Goal: Task Accomplishment & Management: Complete application form

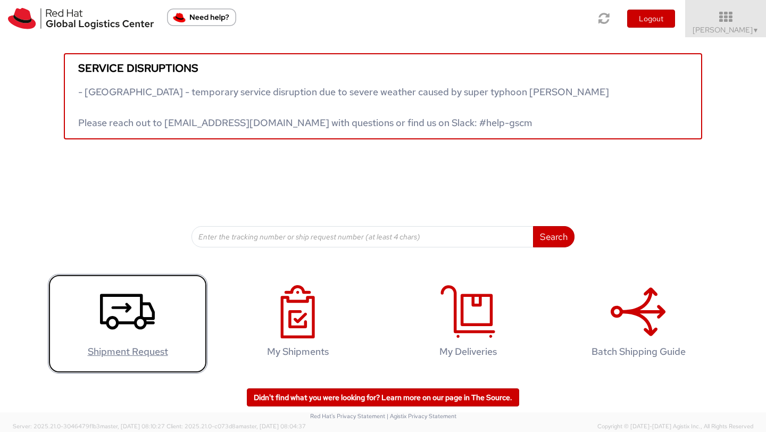
click at [133, 300] on icon at bounding box center [127, 311] width 55 height 53
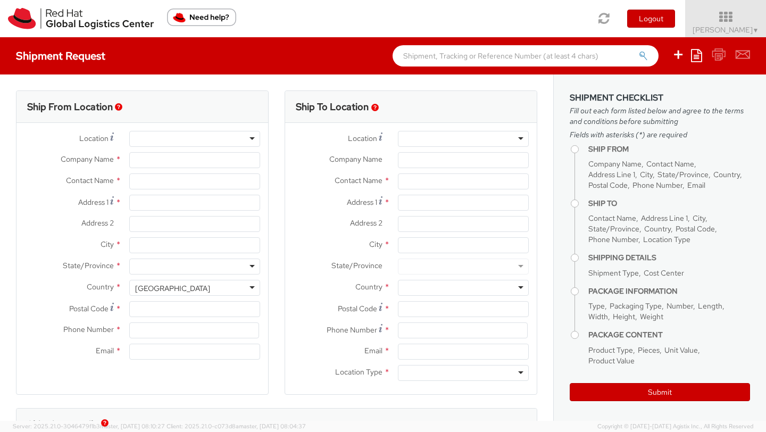
select select
select select "526"
click at [175, 141] on div at bounding box center [194, 139] width 131 height 16
type input "syd"
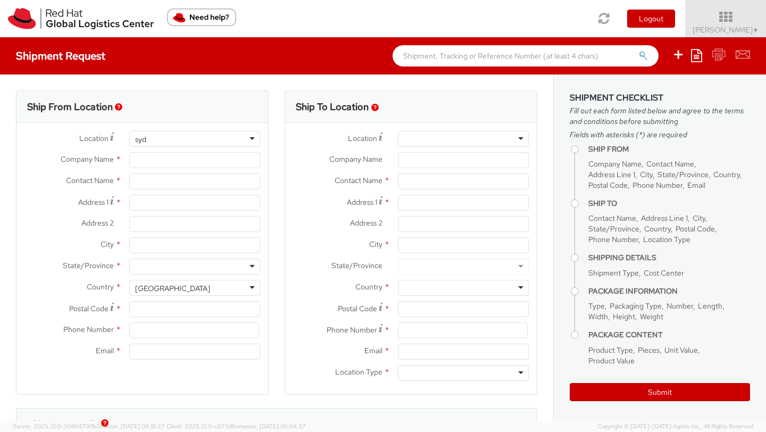
type input "Red Hat Asia-Pacific Pty Ltd"
type input "[PERSON_NAME]"
type input "Level [STREET_ADDRESS][PERSON_NAME]"
type input "[GEOGRAPHIC_DATA]"
type input "2060"
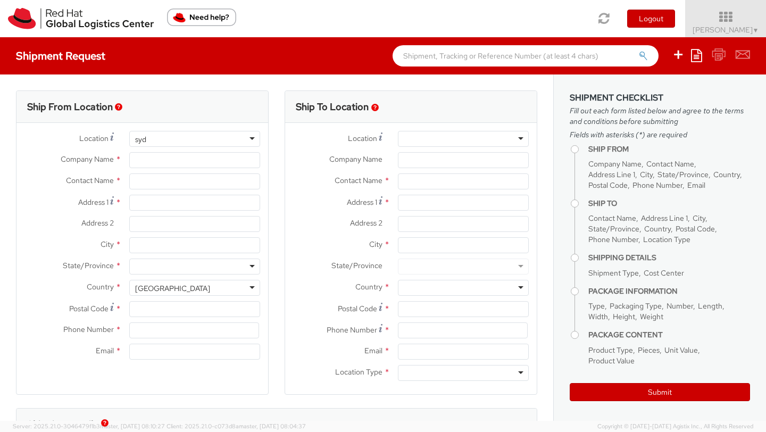
type input "[PHONE_NUMBER]"
type input "[EMAIL_ADDRESS][DOMAIN_NAME]"
select select "CM"
select select "KGS"
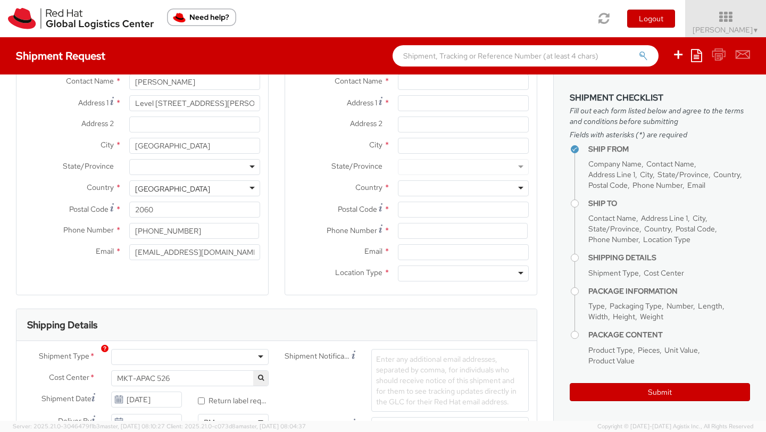
scroll to position [160, 0]
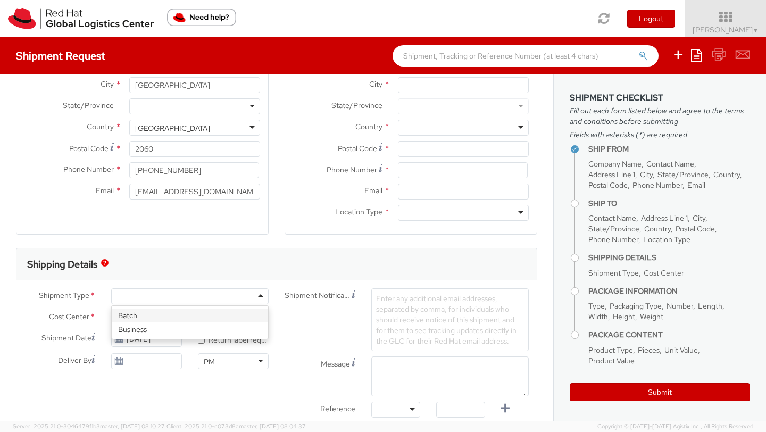
click at [156, 290] on div at bounding box center [189, 296] width 157 height 16
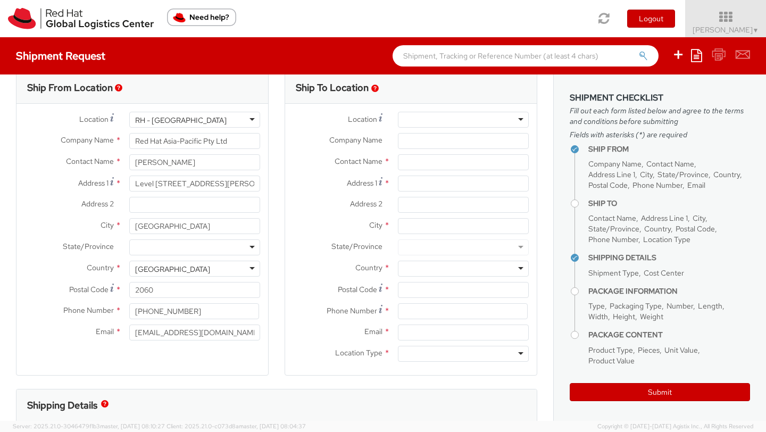
scroll to position [0, 0]
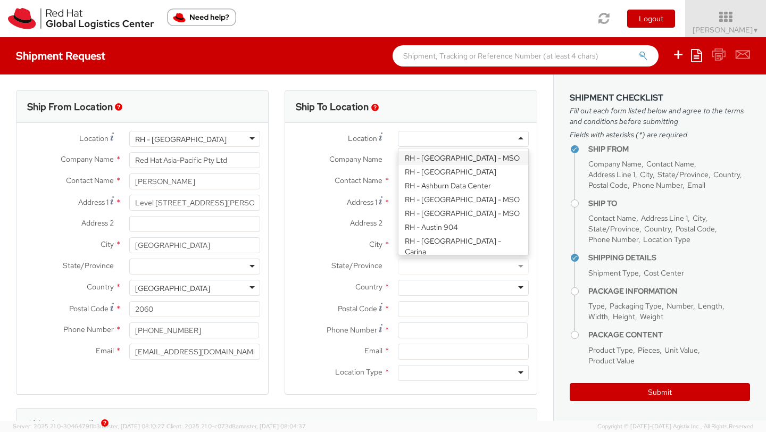
click at [429, 136] on div at bounding box center [463, 139] width 131 height 16
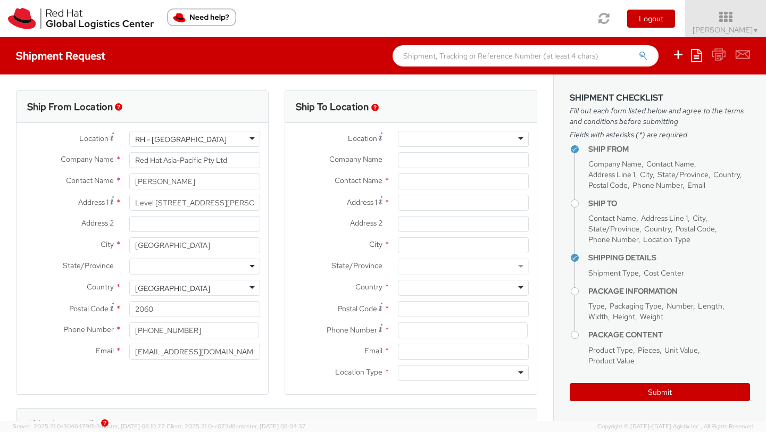
click at [389, 163] on label "Company Name *" at bounding box center [337, 159] width 105 height 14
click at [398, 163] on input "Company Name *" at bounding box center [463, 160] width 131 height 16
click at [418, 161] on input "Company Name *" at bounding box center [463, 160] width 131 height 16
paste input "[GEOGRAPHIC_DATA]"
type input "TPF CAMPBELLFIELD"
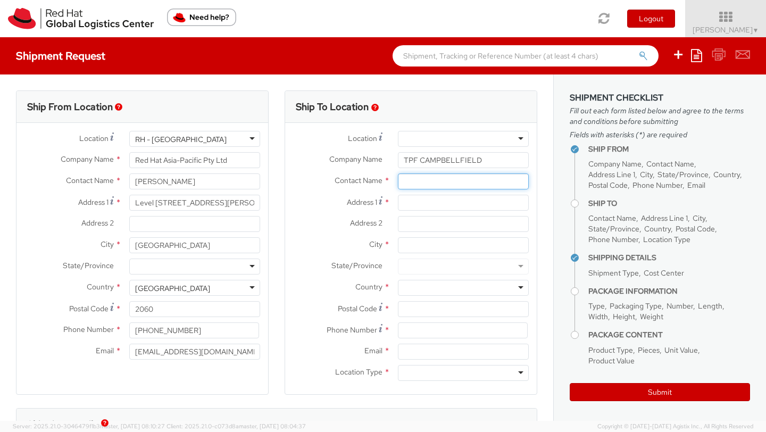
click at [421, 183] on input "text" at bounding box center [463, 181] width 131 height 16
paste input "[PERSON_NAME] 0403 322 075"
drag, startPoint x: 483, startPoint y: 185, endPoint x: 427, endPoint y: 185, distance: 56.4
click at [427, 185] on input "[PERSON_NAME] 0403 322 075" at bounding box center [463, 181] width 131 height 16
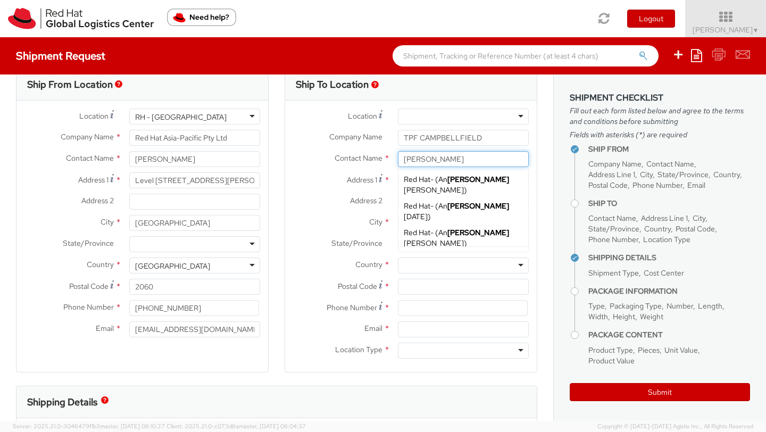
scroll to position [23, 0]
type input "[PERSON_NAME]"
click at [411, 308] on input at bounding box center [463, 307] width 130 height 16
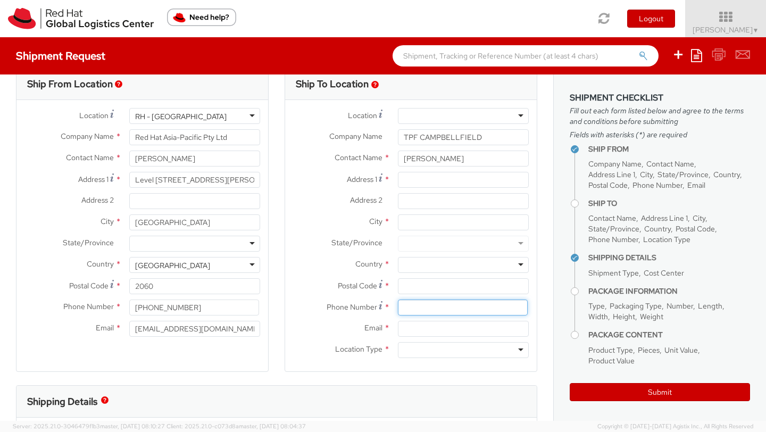
paste input "0403 322 075"
type input "0403 322 075"
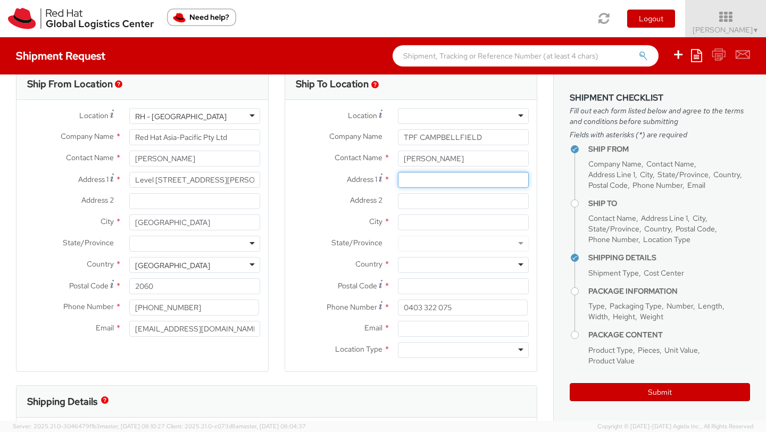
click at [414, 180] on input "Address 1 *" at bounding box center [463, 180] width 131 height 16
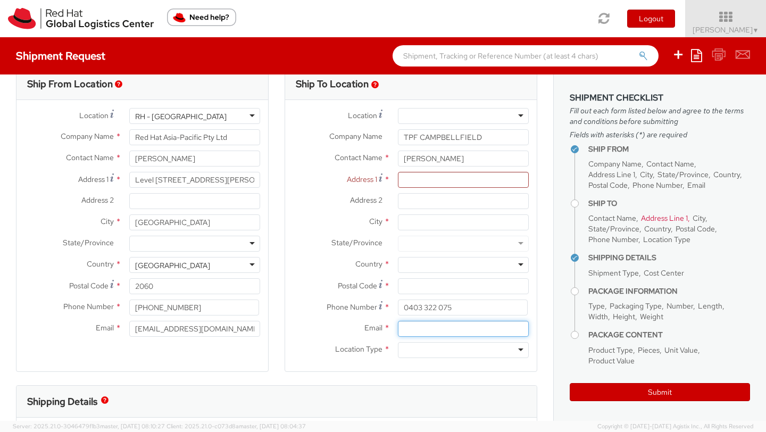
click at [413, 330] on input "Email *" at bounding box center [463, 329] width 131 height 16
paste input "[EMAIL_ADDRESS][DOMAIN_NAME]"
type input "[EMAIL_ADDRESS][DOMAIN_NAME]"
click at [411, 353] on div at bounding box center [463, 350] width 131 height 16
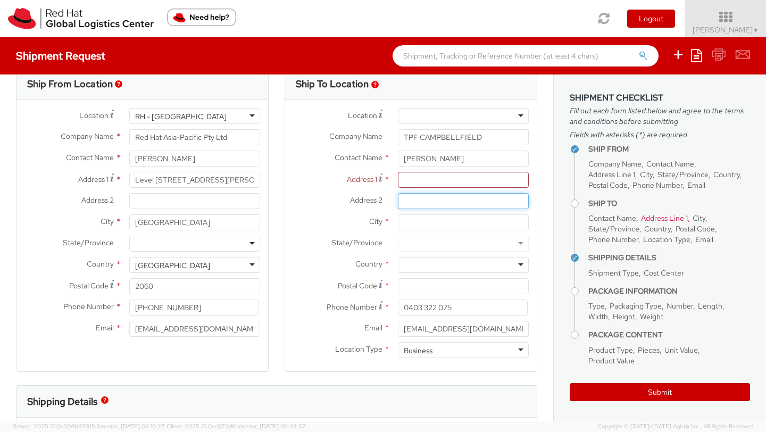
click at [413, 199] on input "Address 2 *" at bounding box center [463, 201] width 131 height 16
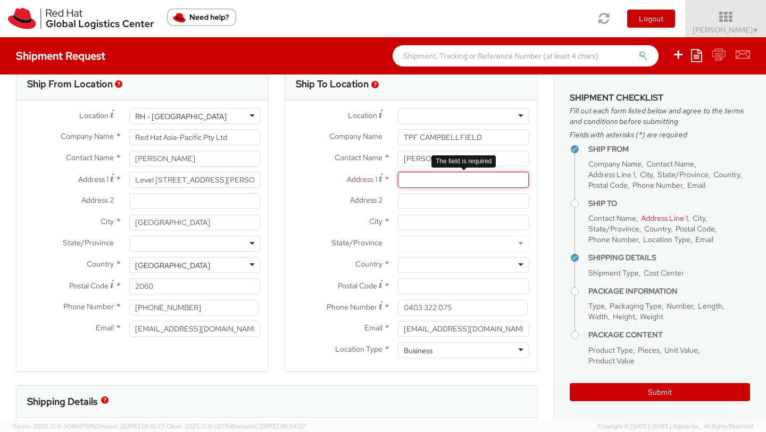
click at [408, 176] on input "Address 1 *" at bounding box center [463, 180] width 131 height 16
paste input "UNIT 1, [DATE]-[DATE][STREET_ADDRESS]"
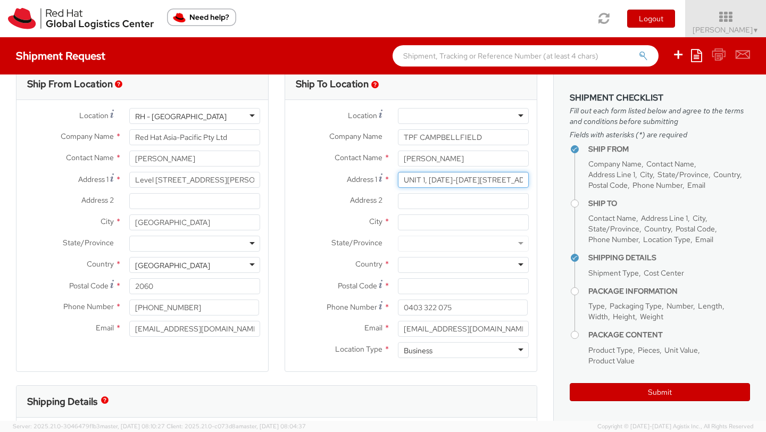
type input "UNIT 1, [DATE]-[DATE][STREET_ADDRESS]"
click at [415, 227] on input "City *" at bounding box center [463, 222] width 131 height 16
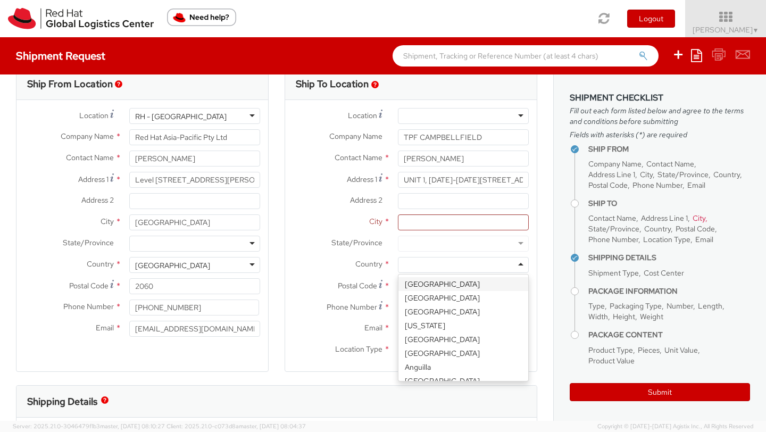
click at [417, 266] on div at bounding box center [463, 265] width 131 height 16
click at [417, 244] on div at bounding box center [463, 244] width 131 height 16
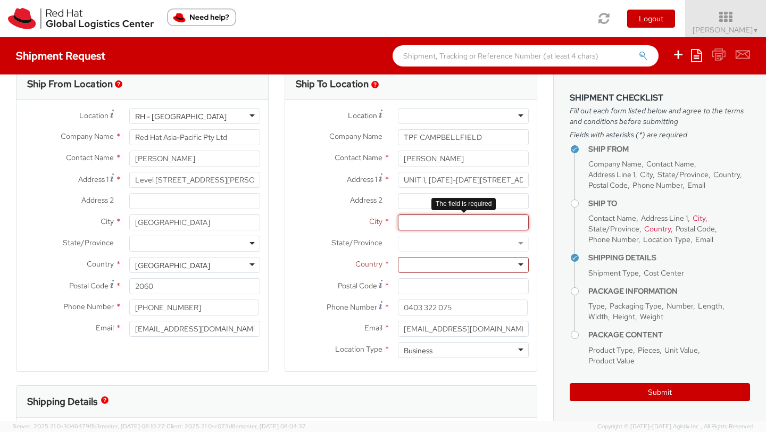
click at [419, 223] on input "City *" at bounding box center [463, 222] width 131 height 16
paste input "CAMPBELLFIELD"
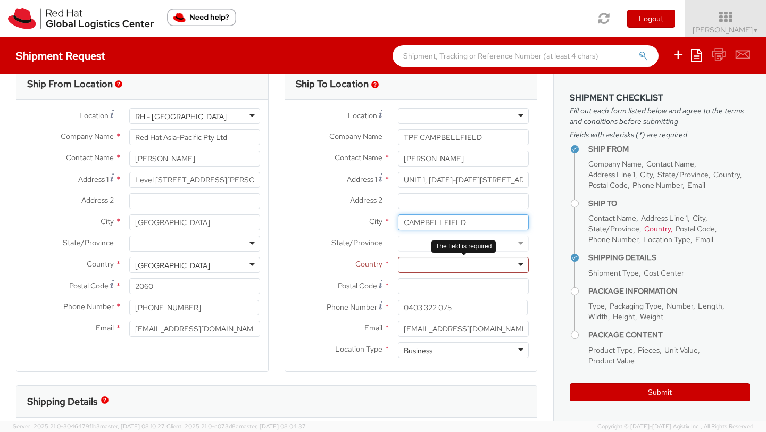
type input "CAMPBELLFIELD"
click at [417, 267] on div at bounding box center [463, 265] width 131 height 16
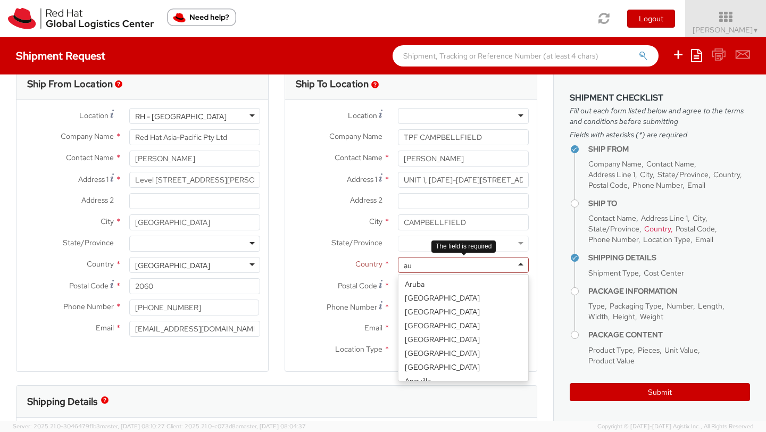
scroll to position [3, 0]
type input "aus"
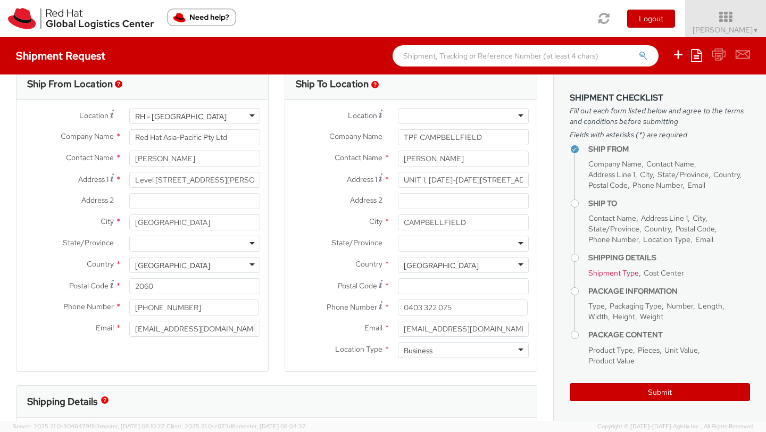
scroll to position [0, 0]
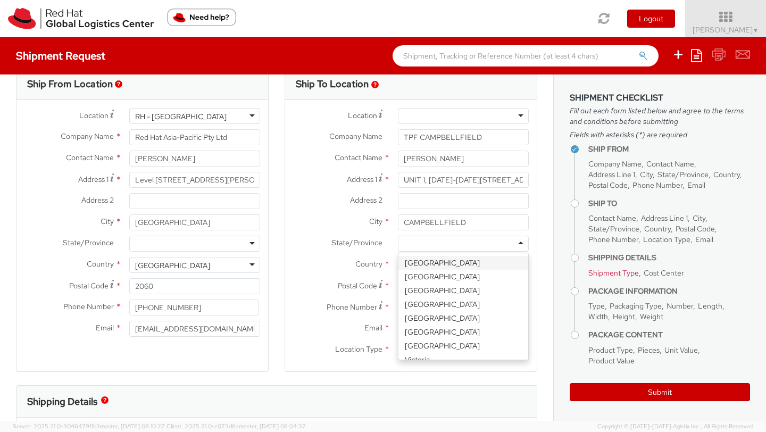
click at [418, 248] on div at bounding box center [463, 244] width 131 height 16
type input "vic"
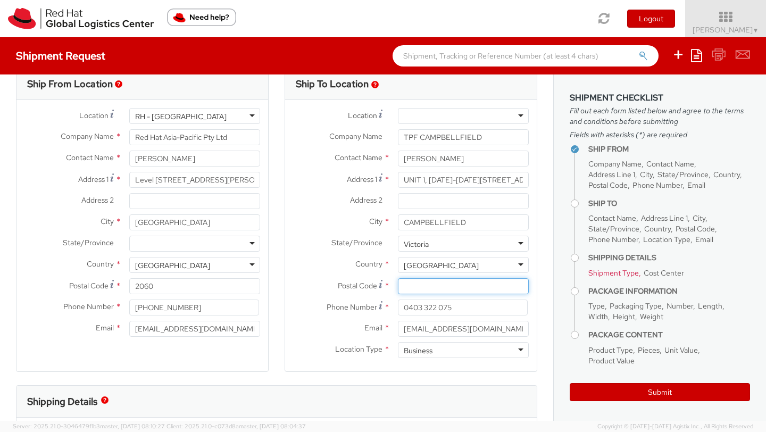
click at [413, 288] on input "Postal Code *" at bounding box center [463, 286] width 131 height 16
paste input "3061"
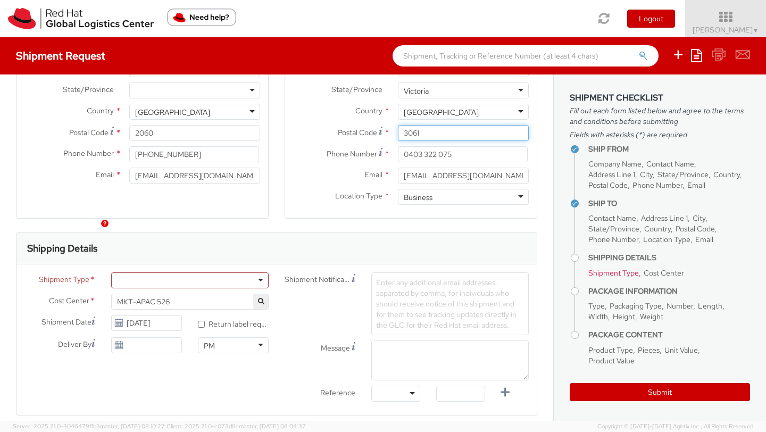
scroll to position [207, 0]
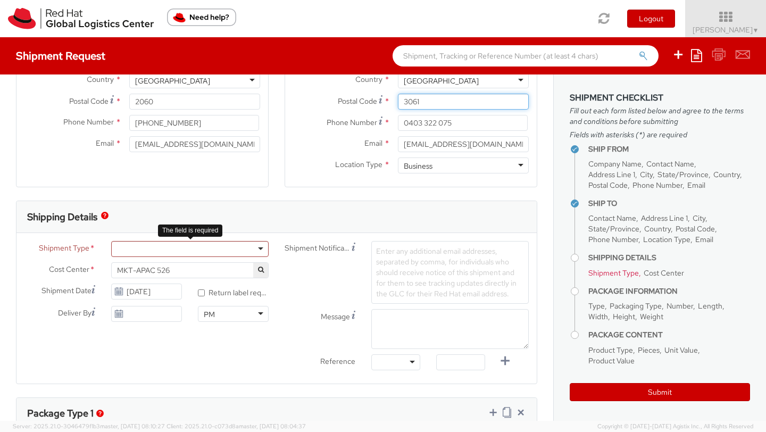
type input "3061"
click at [136, 247] on div at bounding box center [189, 249] width 157 height 16
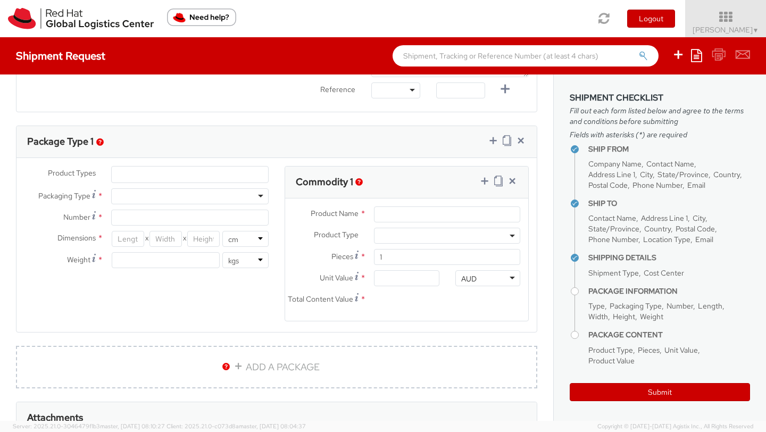
scroll to position [481, 0]
click at [140, 192] on div at bounding box center [189, 194] width 157 height 16
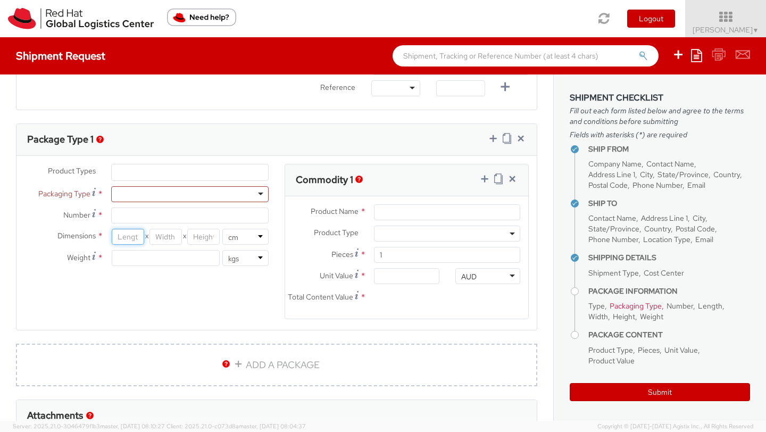
click at [141, 237] on input "number" at bounding box center [128, 237] width 32 height 16
click at [140, 199] on div at bounding box center [189, 194] width 157 height 16
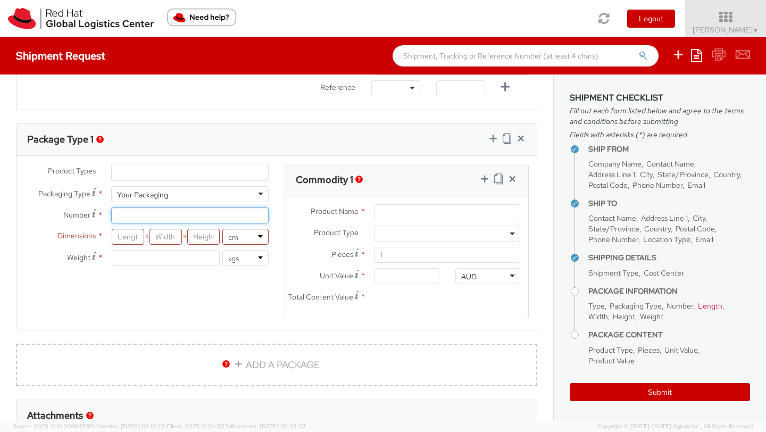
click at [128, 212] on input "Number *" at bounding box center [189, 215] width 157 height 16
click at [132, 233] on input "number" at bounding box center [128, 237] width 32 height 16
drag, startPoint x: 132, startPoint y: 217, endPoint x: 104, endPoint y: 212, distance: 29.2
click at [104, 212] on div "5" at bounding box center [189, 215] width 173 height 16
type input "3"
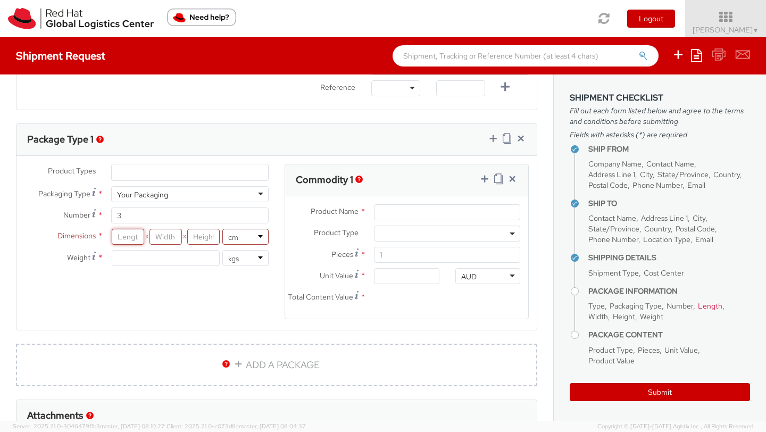
click at [122, 235] on input "number" at bounding box center [128, 237] width 32 height 16
type input "60"
click at [167, 240] on input "number" at bounding box center [165, 237] width 32 height 16
type input "30"
click at [207, 239] on input "number" at bounding box center [203, 237] width 32 height 16
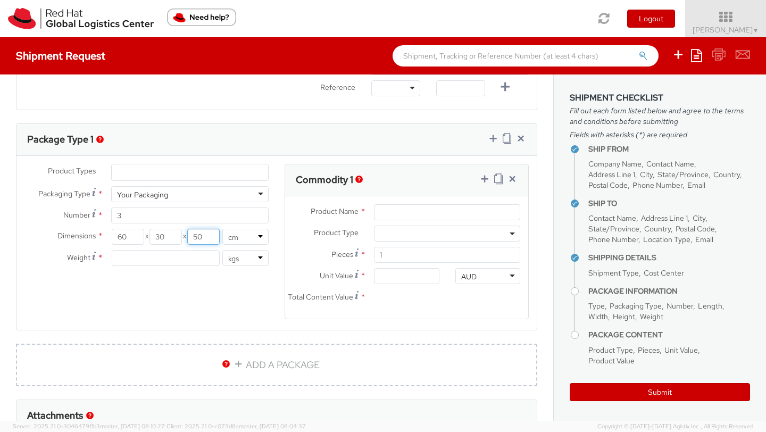
type input "50"
click at [164, 261] on input "number" at bounding box center [166, 258] width 108 height 16
type input "5"
click at [408, 210] on input "Product Name *" at bounding box center [447, 212] width 146 height 16
type input "Event Fedoras"
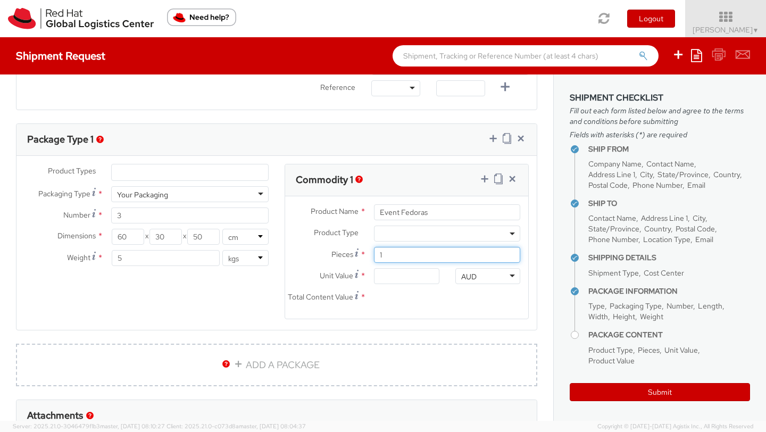
click at [402, 255] on input "1" at bounding box center [447, 255] width 146 height 16
type input "0.00"
type input "70"
click at [412, 277] on input "0.00" at bounding box center [406, 276] width 65 height 16
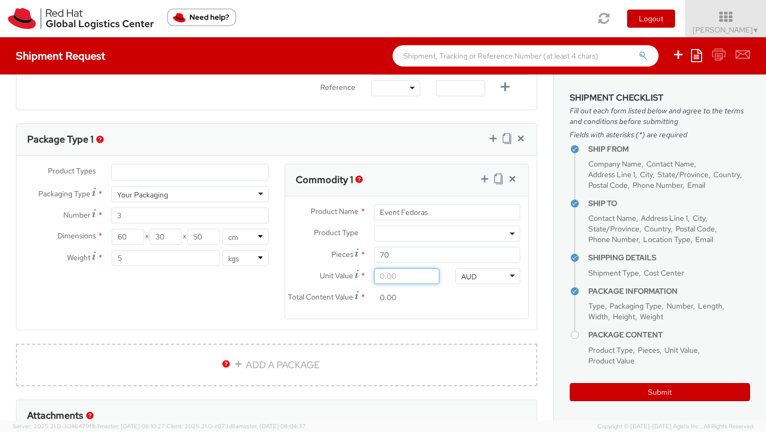
type input "5.00"
type input "350.00"
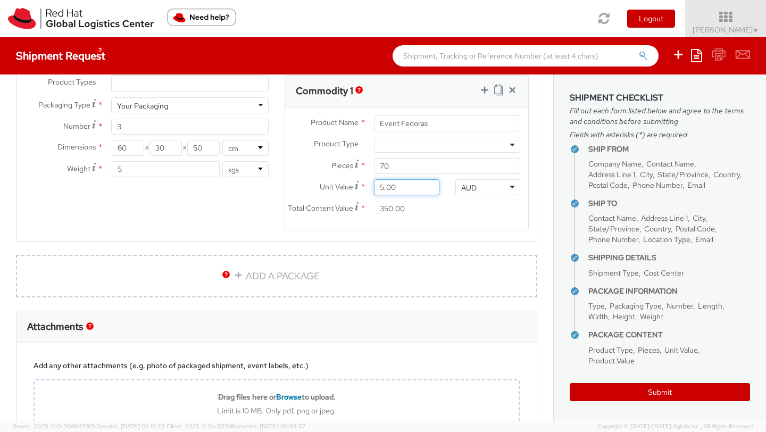
scroll to position [577, 0]
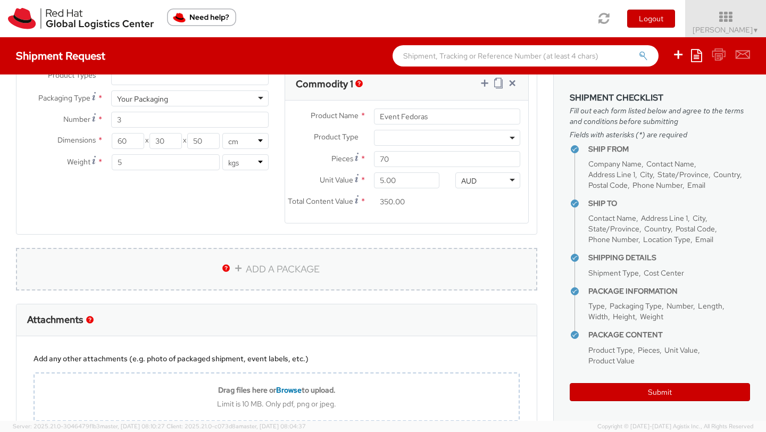
click at [300, 267] on link "ADD A PACKAGE" at bounding box center [276, 269] width 521 height 43
select select
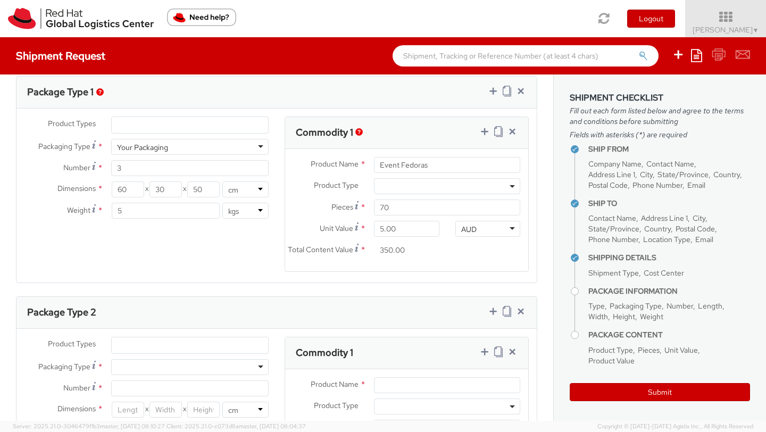
scroll to position [589, 0]
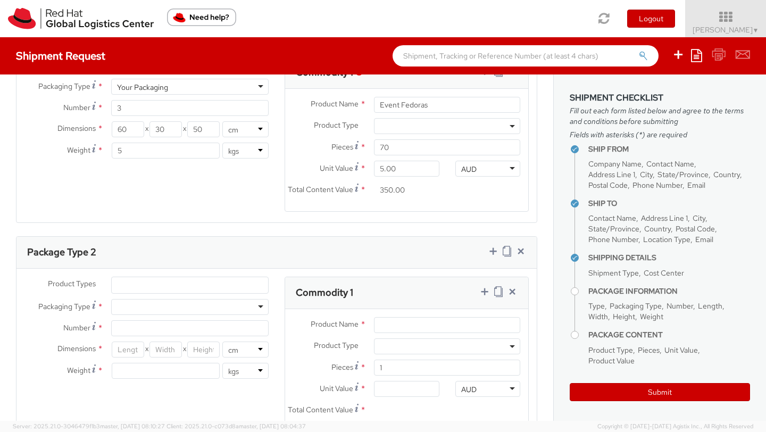
click at [137, 303] on div at bounding box center [189, 307] width 157 height 16
click at [145, 328] on input "Number *" at bounding box center [189, 328] width 157 height 16
type input "1"
click at [118, 350] on input "number" at bounding box center [128, 349] width 32 height 16
type input "60"
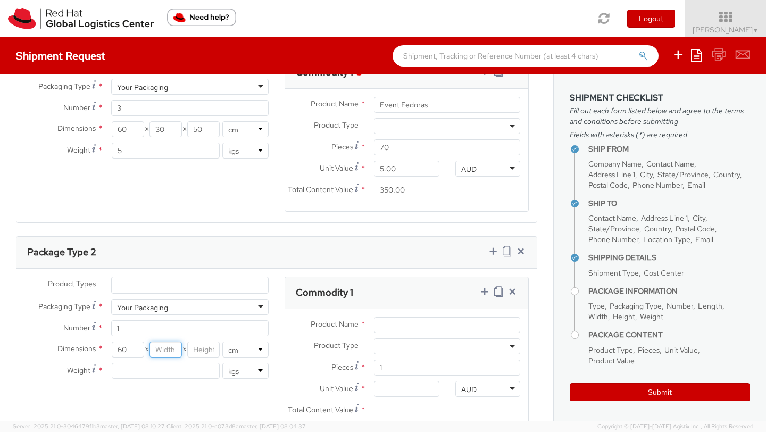
click at [165, 346] on input "number" at bounding box center [165, 349] width 32 height 16
type input "30"
click at [196, 346] on input "number" at bounding box center [203, 349] width 32 height 16
type input "30"
click at [180, 368] on input "number" at bounding box center [166, 371] width 108 height 16
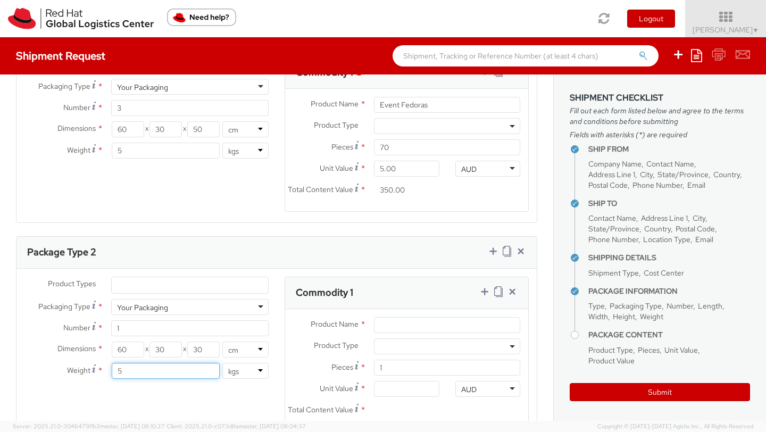
type input "5"
click at [402, 321] on input "Product Name *" at bounding box center [447, 325] width 146 height 16
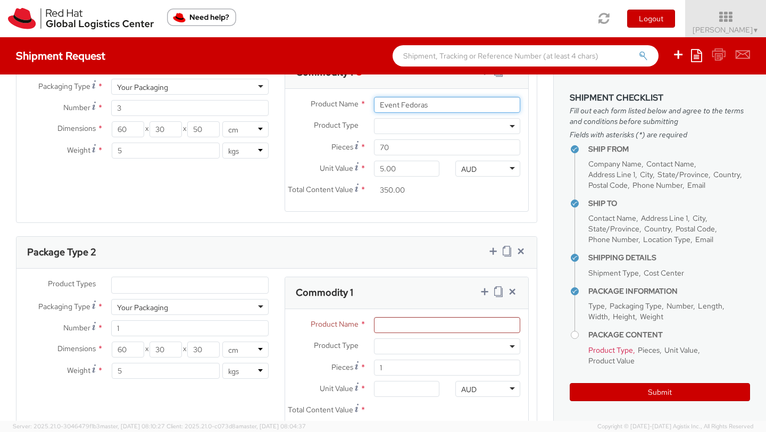
click at [409, 106] on input "Event Fedoras" at bounding box center [447, 105] width 146 height 16
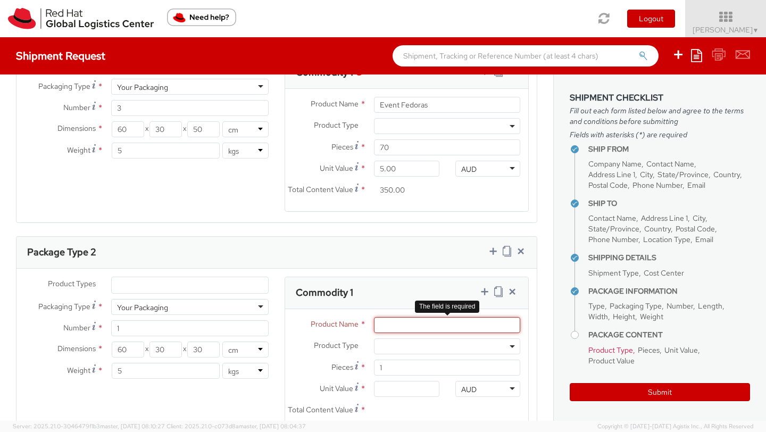
click at [388, 326] on input "Product Name *" at bounding box center [447, 325] width 146 height 16
paste input "Event Fedoras"
type input "Event Fedoras"
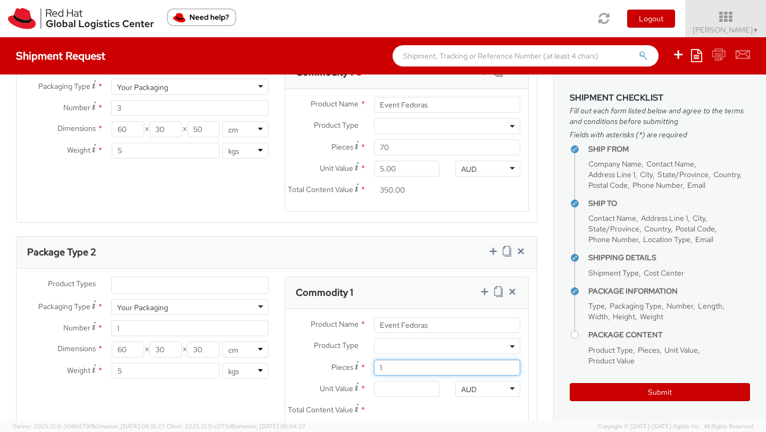
click at [389, 370] on input "1" at bounding box center [447, 367] width 146 height 16
click at [388, 393] on input "Unit Value *" at bounding box center [406, 389] width 65 height 16
type input "1.00"
type input "10.00"
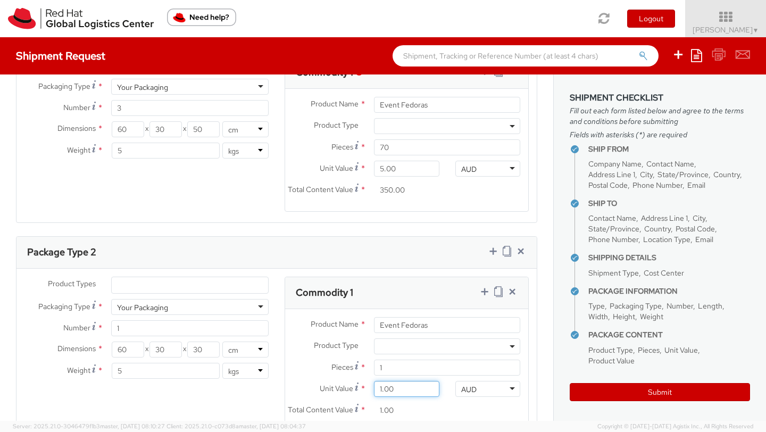
type input "10.00"
type input "100.00"
click at [394, 414] on input "100.00" at bounding box center [406, 410] width 65 height 16
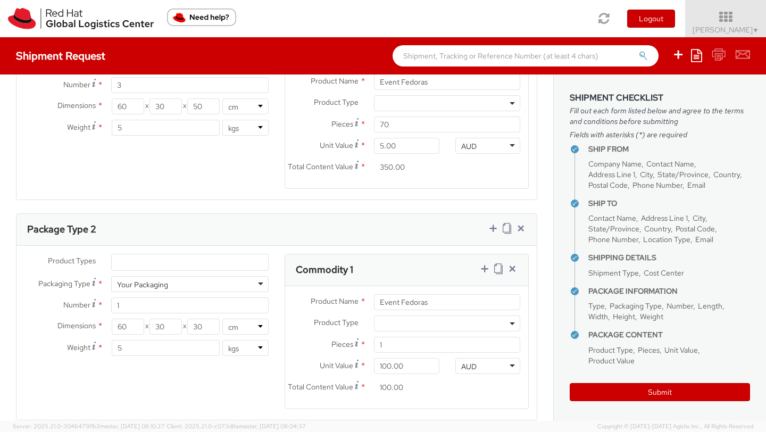
scroll to position [613, 0]
drag, startPoint x: 393, startPoint y: 342, endPoint x: 367, endPoint y: 342, distance: 26.1
click at [367, 342] on div "1" at bounding box center [447, 343] width 162 height 16
type input "10"
type input "1,000.00"
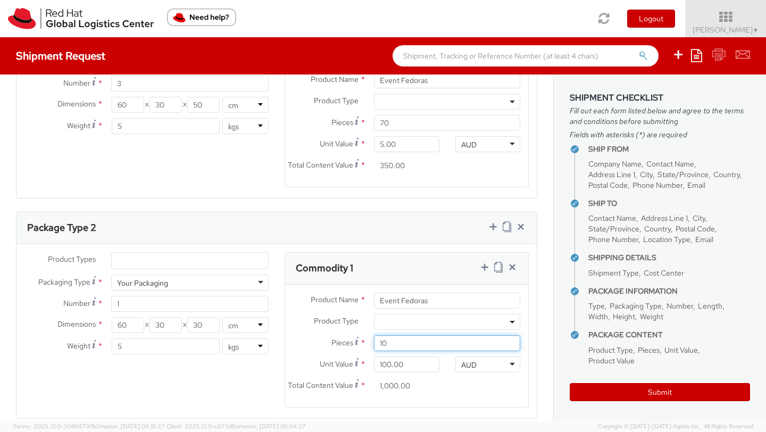
type input "100"
type input "10,000.00"
type input "100"
click at [387, 359] on input "100.00" at bounding box center [406, 364] width 65 height 16
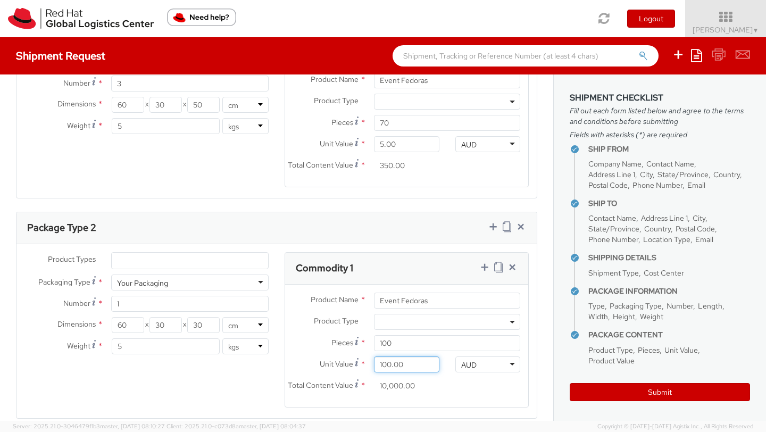
click at [387, 359] on input "100.00" at bounding box center [406, 364] width 65 height 16
type input "2.00"
type input "200.00"
type input "0.00"
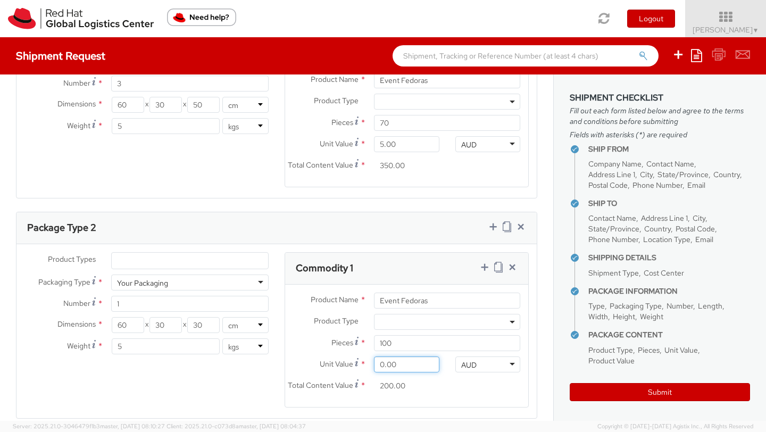
type input "0.00"
type input "5.00"
type input "500.00"
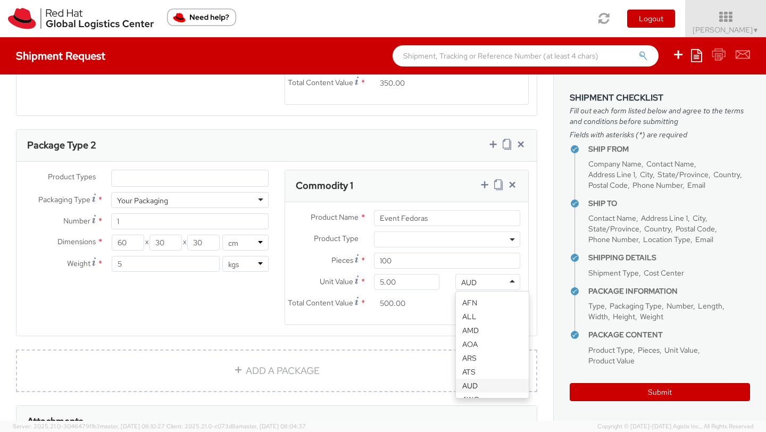
scroll to position [706, 0]
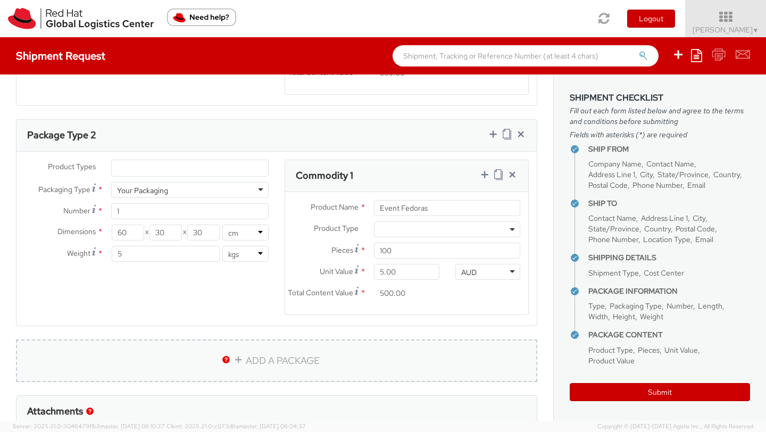
click at [295, 357] on link "ADD A PACKAGE" at bounding box center [276, 360] width 521 height 43
select select
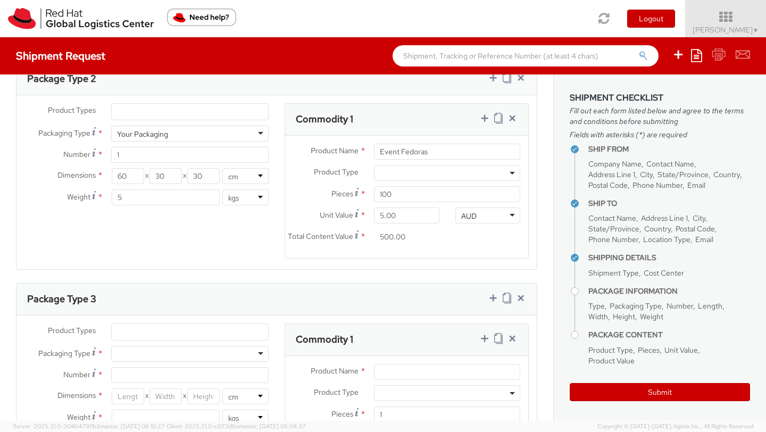
scroll to position [766, 0]
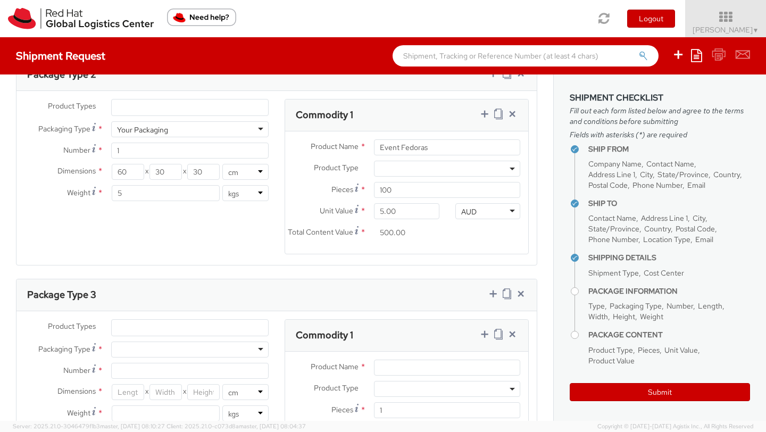
click at [144, 353] on div at bounding box center [189, 349] width 157 height 16
click at [141, 372] on input "Number *" at bounding box center [189, 371] width 157 height 16
type input "1"
click at [131, 391] on input "number" at bounding box center [128, 392] width 32 height 16
type input "50"
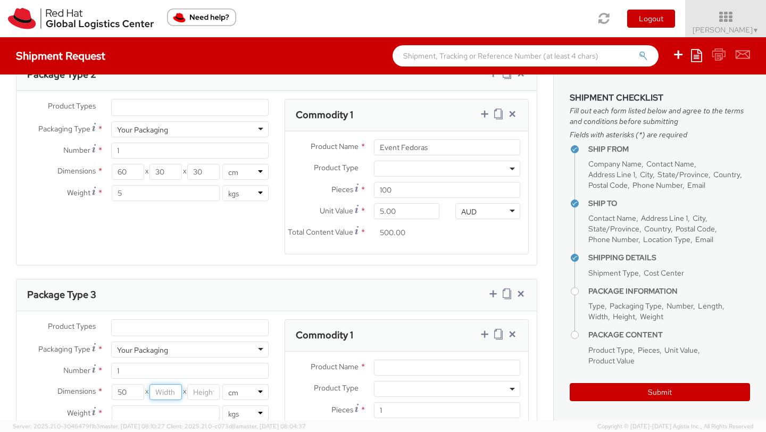
click at [172, 391] on input "number" at bounding box center [165, 392] width 32 height 16
type input "50"
click at [200, 392] on input "number" at bounding box center [203, 392] width 32 height 16
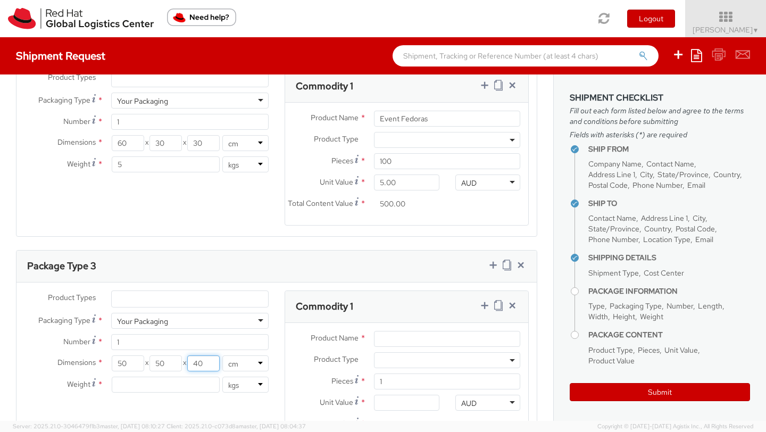
type input "40"
click at [152, 391] on input "number" at bounding box center [166, 384] width 108 height 16
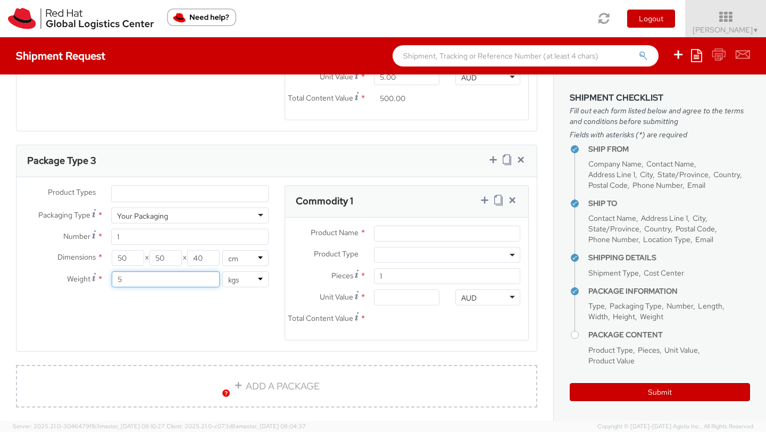
scroll to position [888, 0]
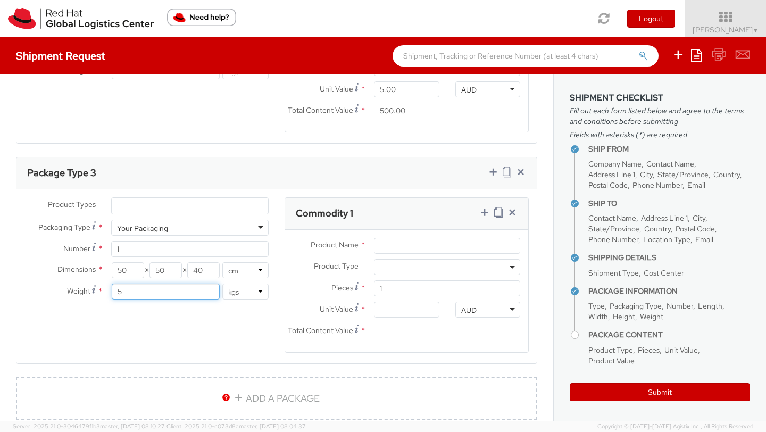
type input "5"
click at [395, 249] on input "Product Name *" at bounding box center [447, 246] width 146 height 16
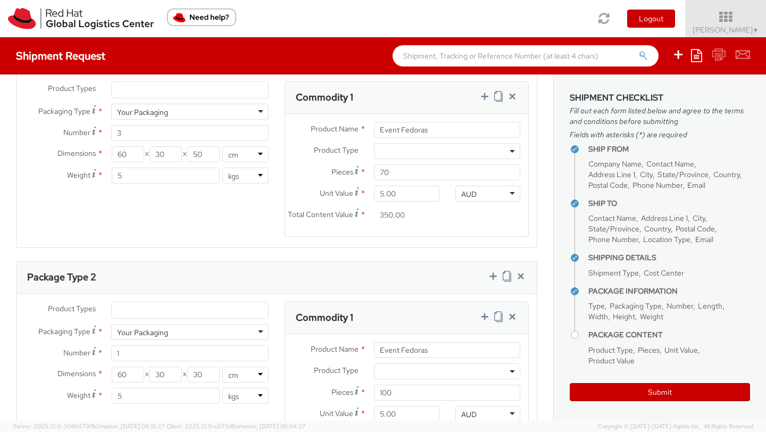
scroll to position [540, 0]
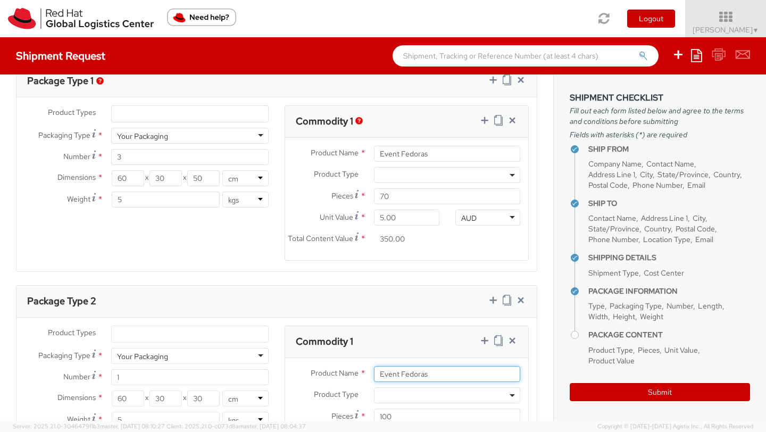
click at [397, 379] on input "Event Fedoras" at bounding box center [447, 374] width 146 height 16
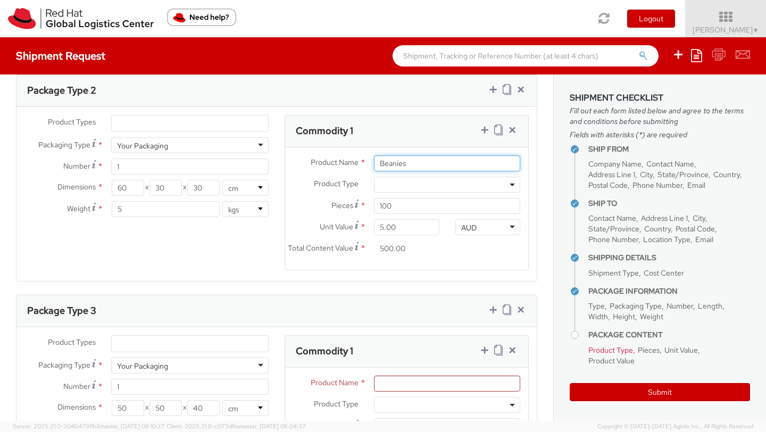
scroll to position [760, 0]
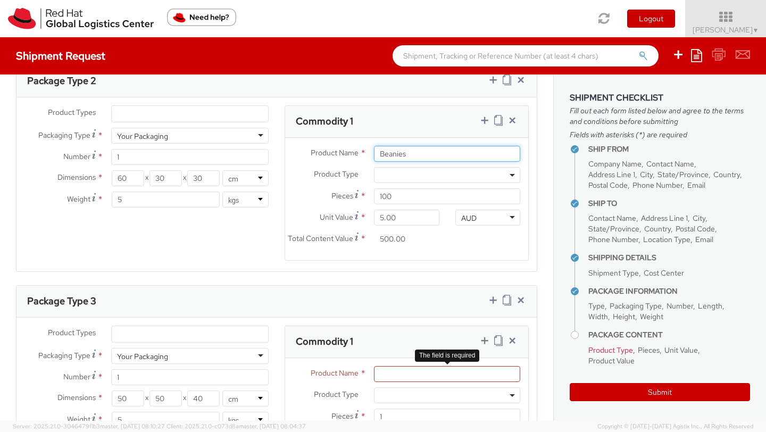
type input "Beanies"
click at [393, 380] on input "Product Name *" at bounding box center [447, 374] width 146 height 16
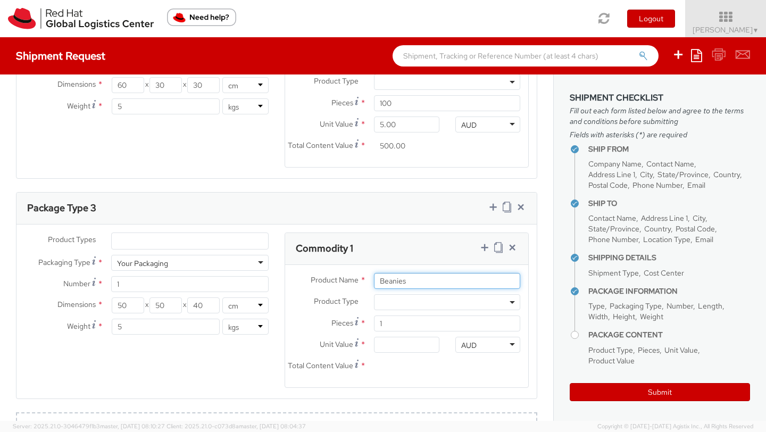
scroll to position [868, 0]
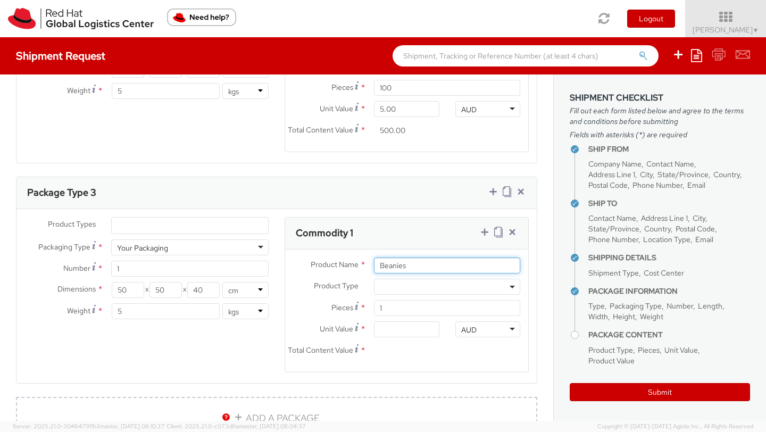
type input "Beanies"
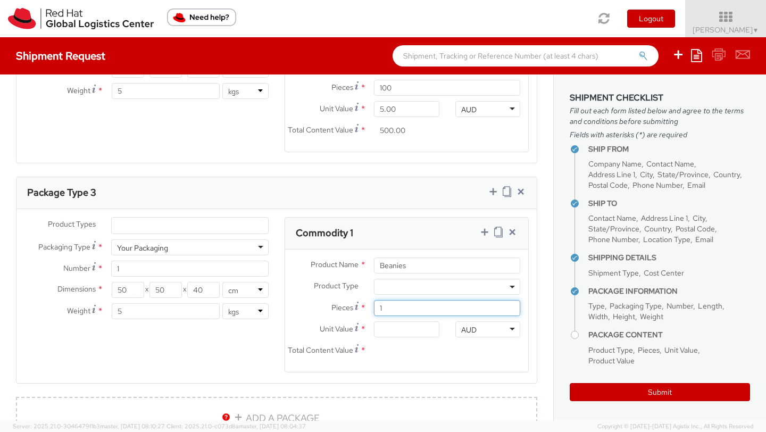
click at [398, 309] on input "1" at bounding box center [447, 308] width 146 height 16
type input "0.00"
type input "100"
click at [398, 328] on input "0.00" at bounding box center [406, 329] width 65 height 16
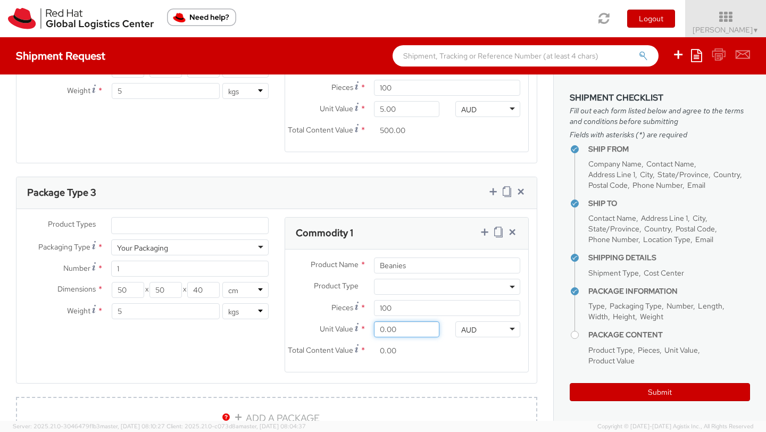
type input "5.00"
type input "500.00"
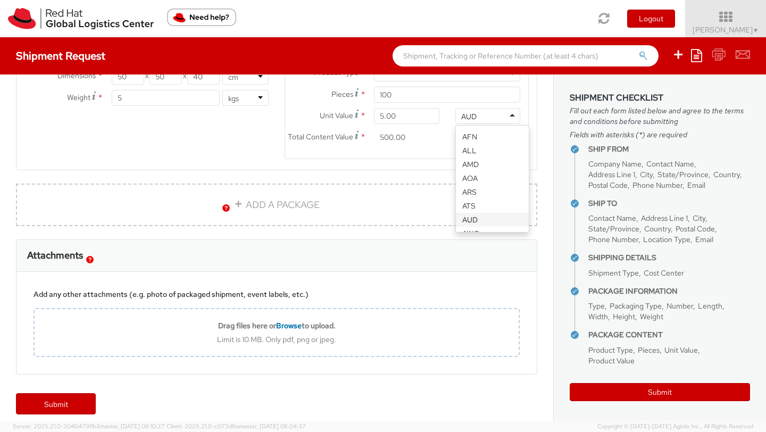
scroll to position [1091, 0]
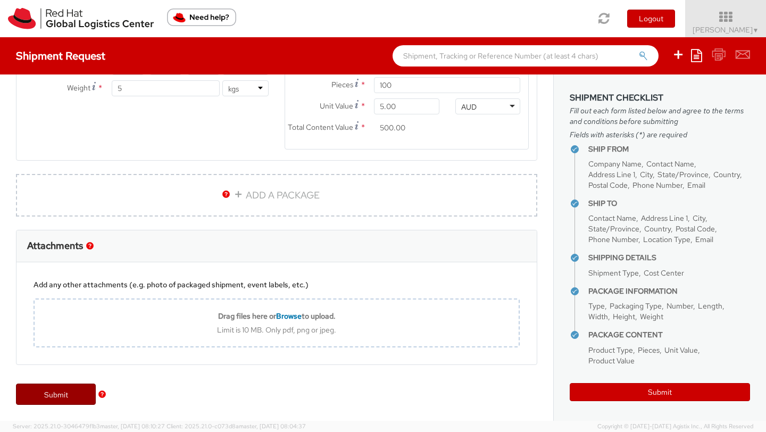
click at [53, 396] on link "Submit" at bounding box center [56, 393] width 80 height 21
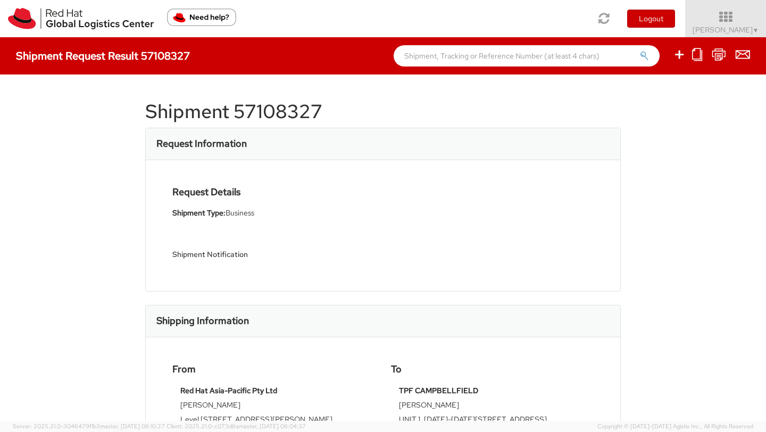
click at [273, 108] on h1 "Shipment 57108327" at bounding box center [382, 111] width 475 height 21
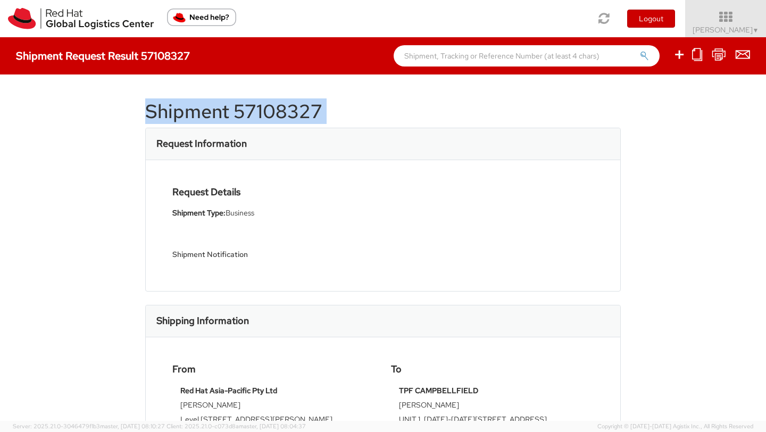
click at [273, 108] on h1 "Shipment 57108327" at bounding box center [382, 111] width 475 height 21
